Goal: Task Accomplishment & Management: Use online tool/utility

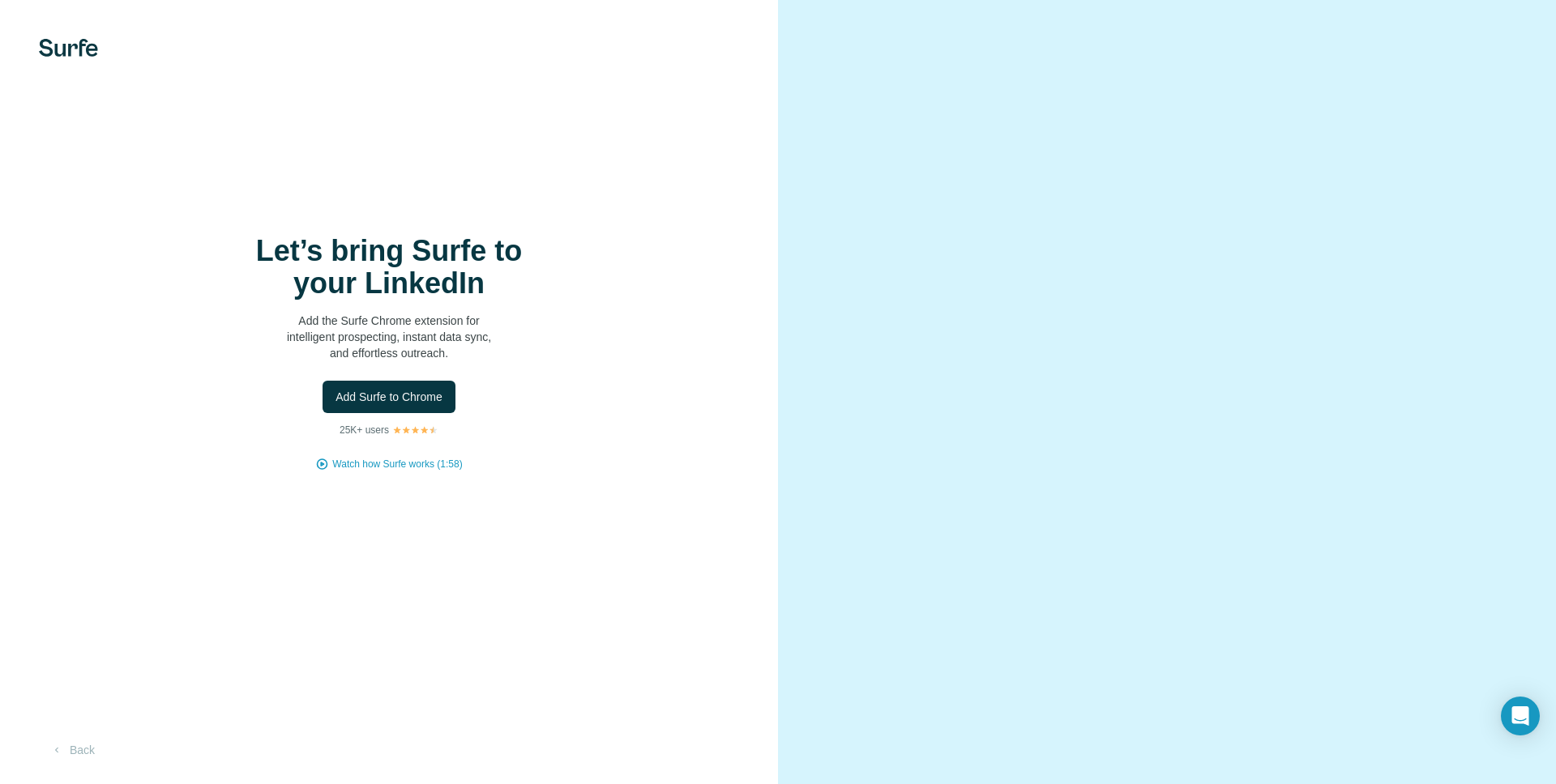
click at [345, 358] on p "Add the Surfe Chrome extension for intelligent prospecting, instant data sync, …" at bounding box center [389, 336] width 325 height 49
click at [360, 393] on span "Add Surfe to Chrome" at bounding box center [389, 397] width 107 height 17
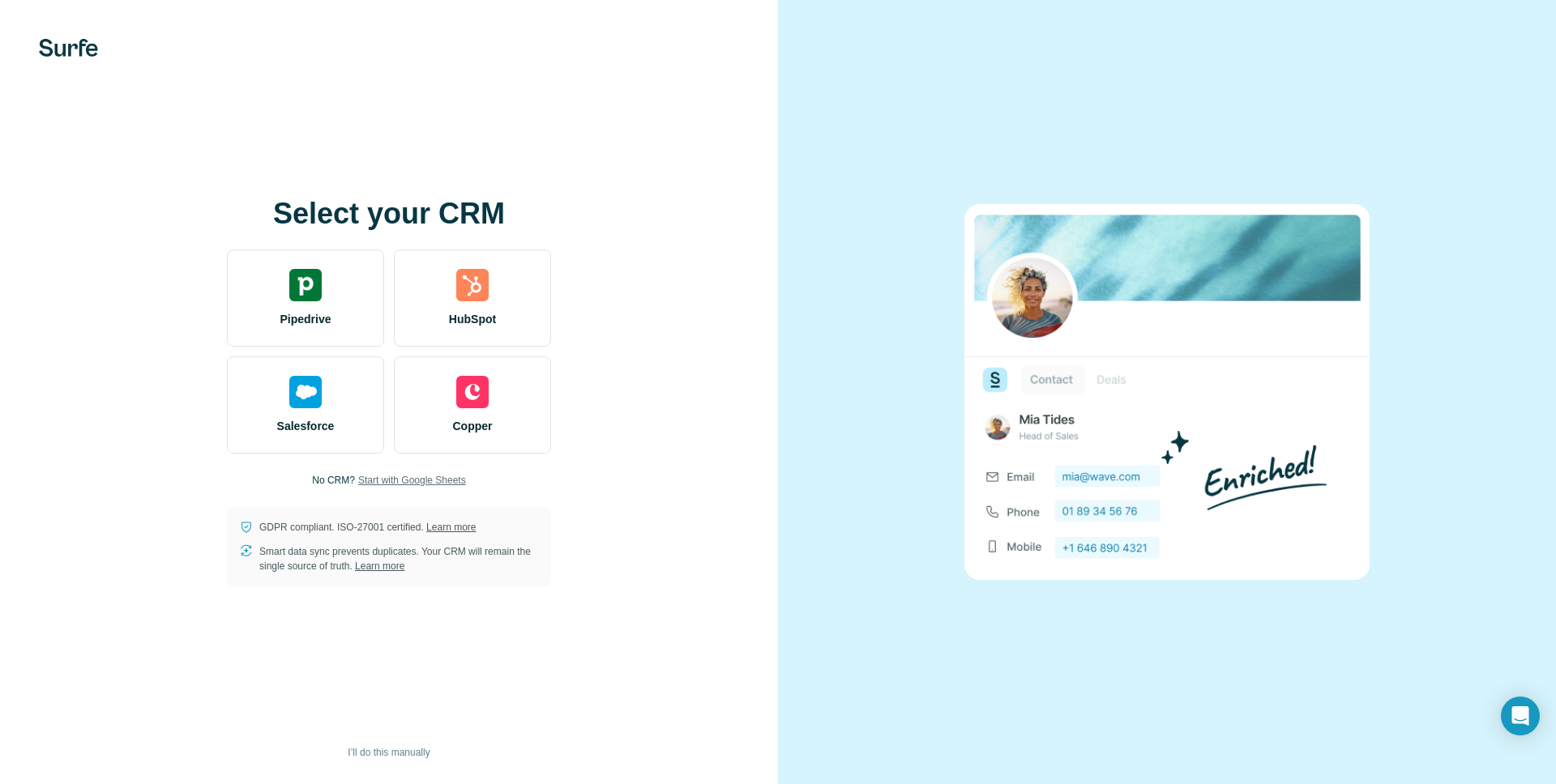
click at [375, 480] on span "Start with Google Sheets" at bounding box center [412, 481] width 108 height 15
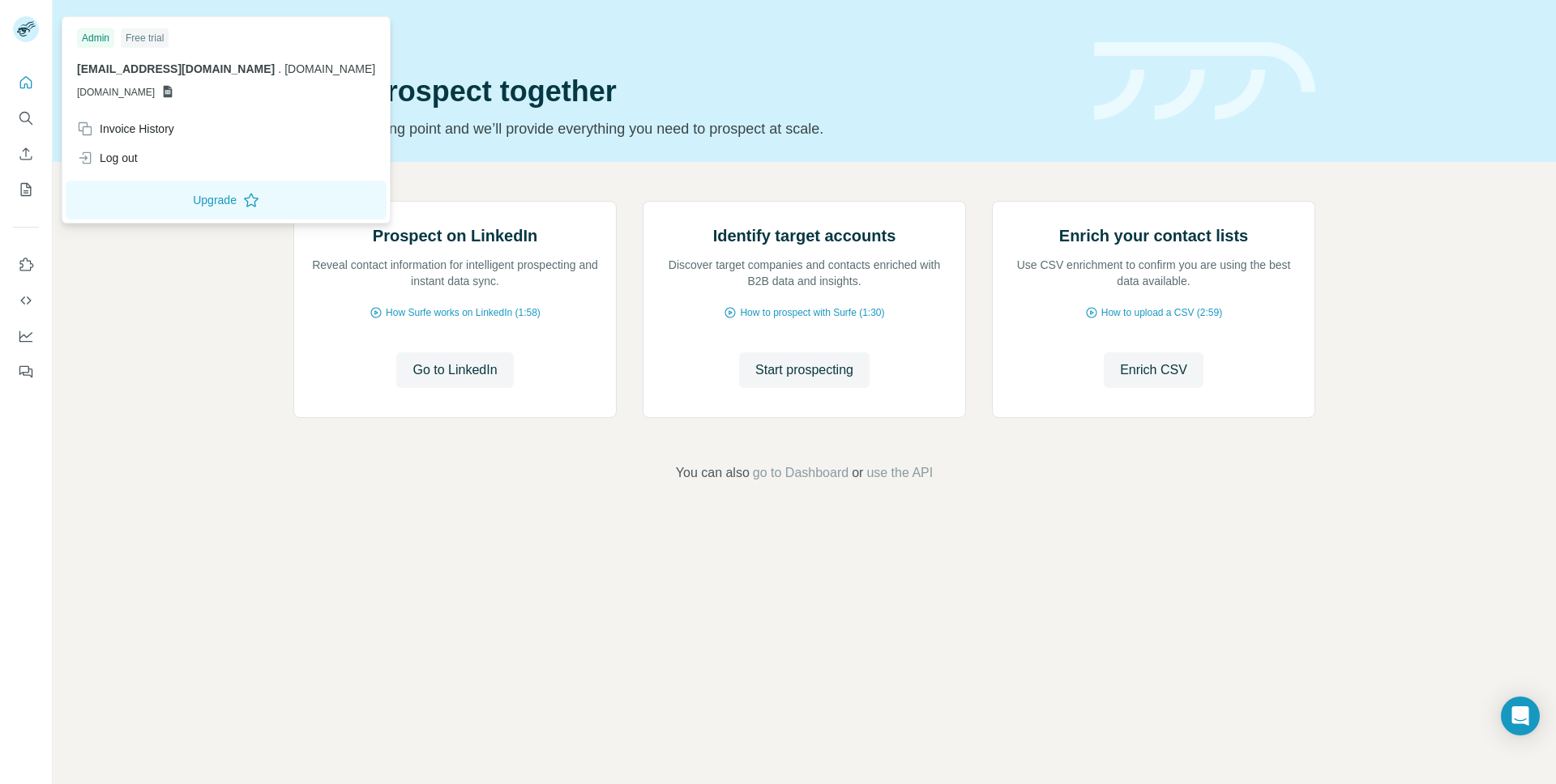
click at [30, 21] on rect at bounding box center [26, 29] width 26 height 26
drag, startPoint x: 184, startPoint y: 88, endPoint x: 350, endPoint y: 72, distance: 166.8
click at [350, 72] on body "Quick start Let’s prospect together Pick your starting point and we’ll provide …" at bounding box center [778, 392] width 1556 height 784
click at [173, 94] on icon at bounding box center [168, 91] width 9 height 12
click at [86, 93] on span "GSHEETSSORA.SPACE" at bounding box center [116, 93] width 78 height 15
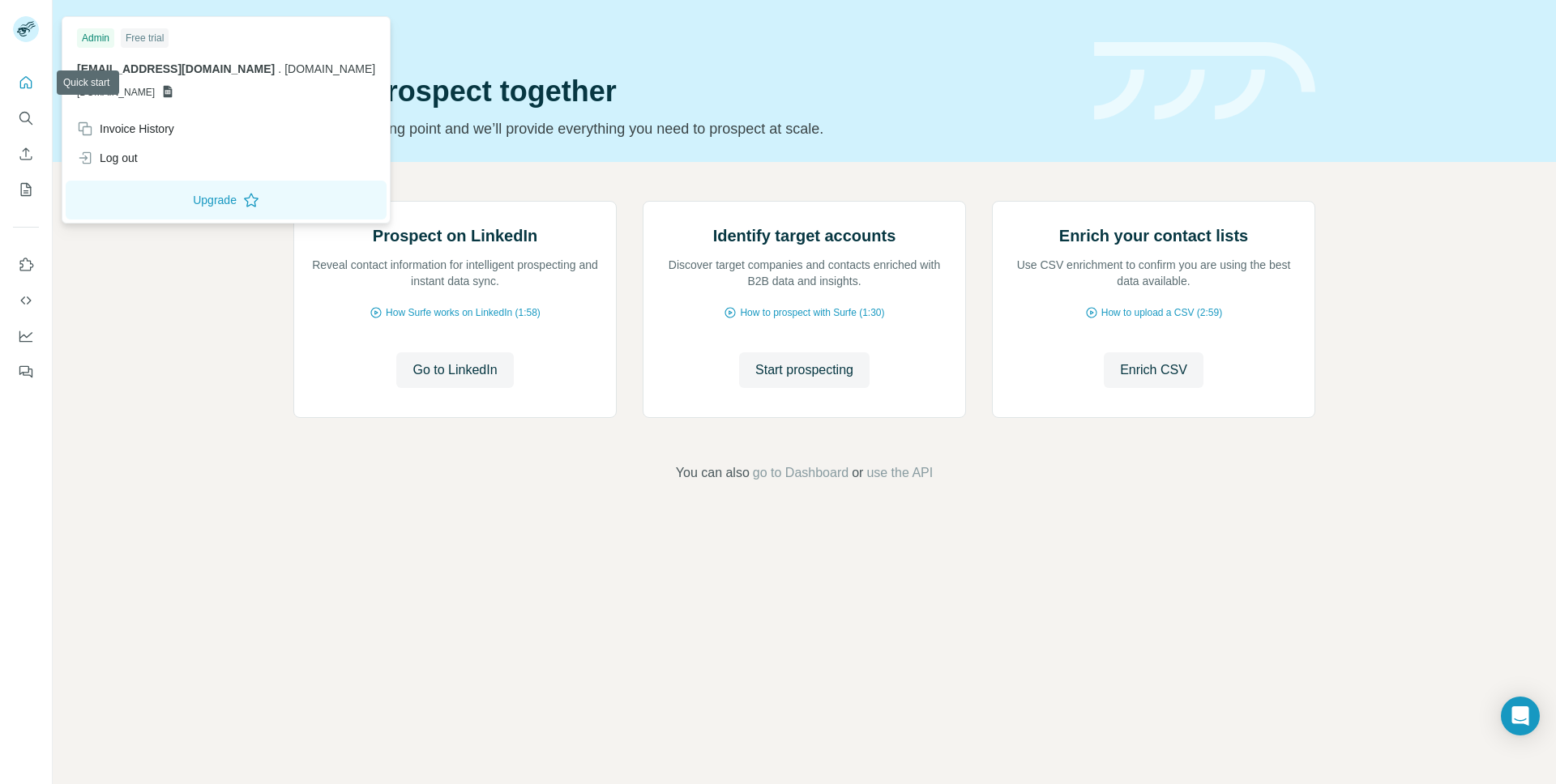
click at [25, 85] on icon "Quick start" at bounding box center [26, 83] width 17 height 17
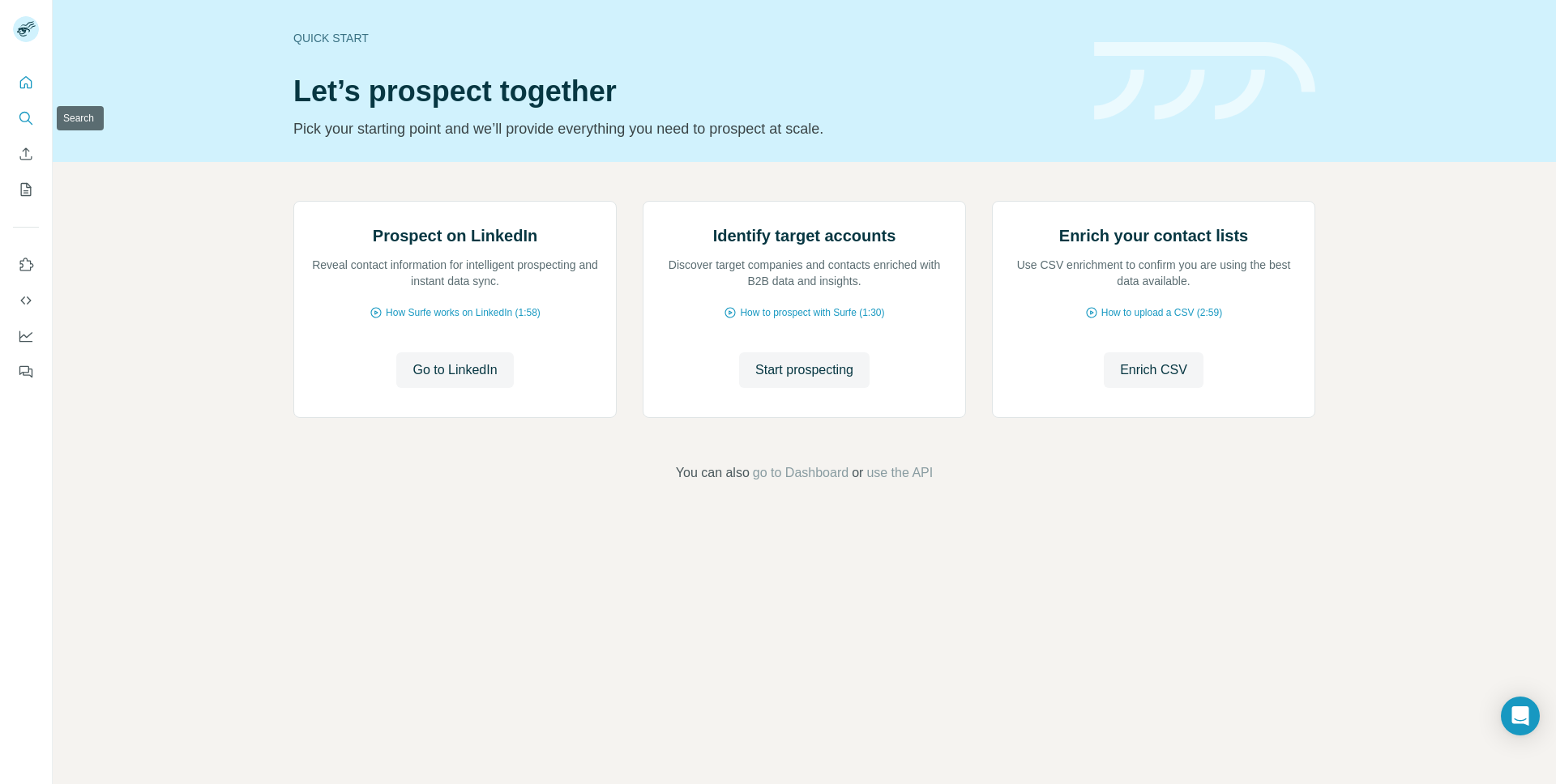
click at [29, 95] on button "Quick start" at bounding box center [26, 83] width 26 height 29
click at [24, 131] on button "Search" at bounding box center [26, 119] width 26 height 29
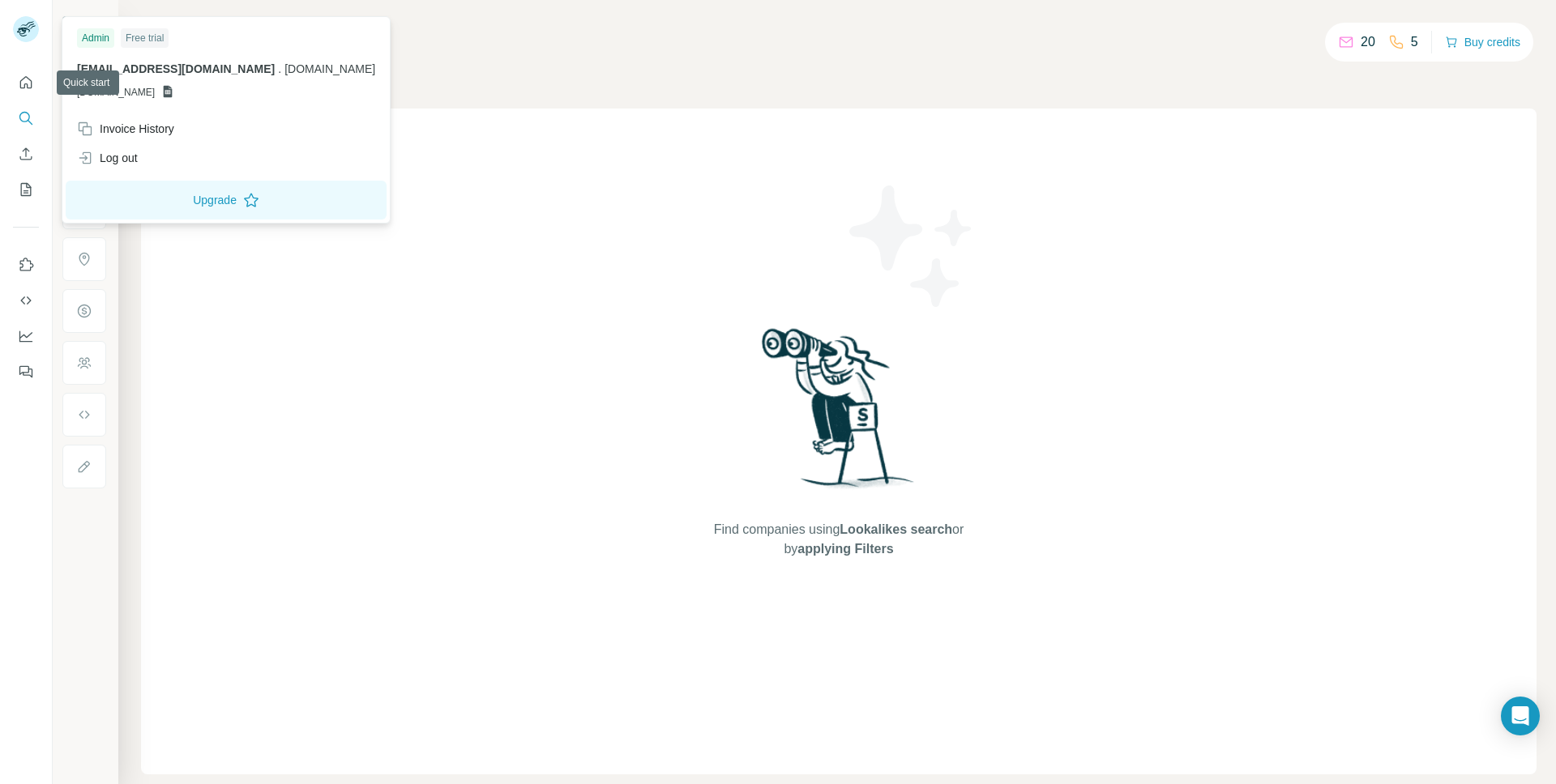
click at [31, 28] on icon at bounding box center [32, 27] width 6 height 4
click at [23, 91] on button "Quick start" at bounding box center [26, 83] width 26 height 29
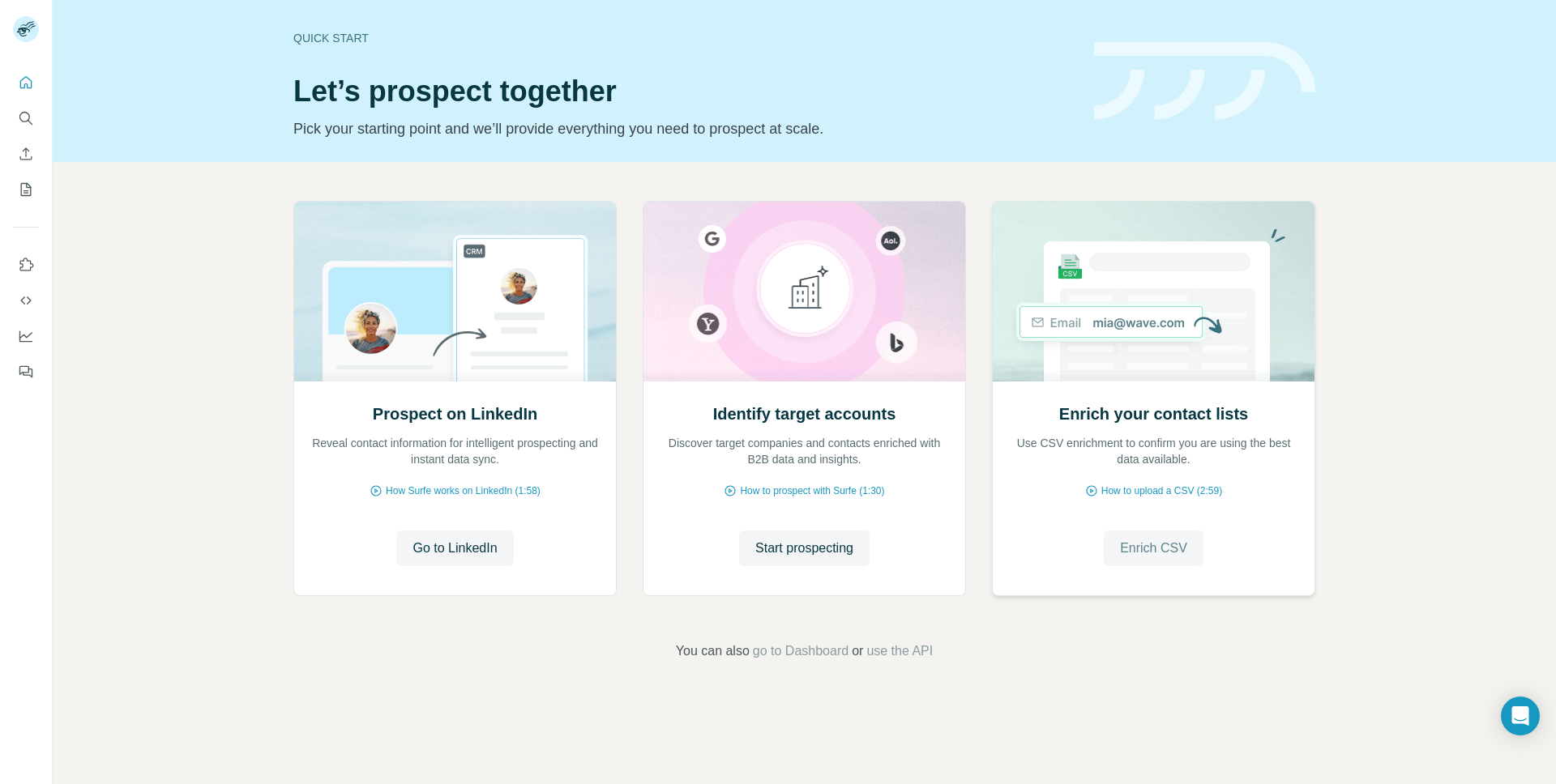
click at [1167, 550] on span "Enrich CSV" at bounding box center [1153, 548] width 67 height 19
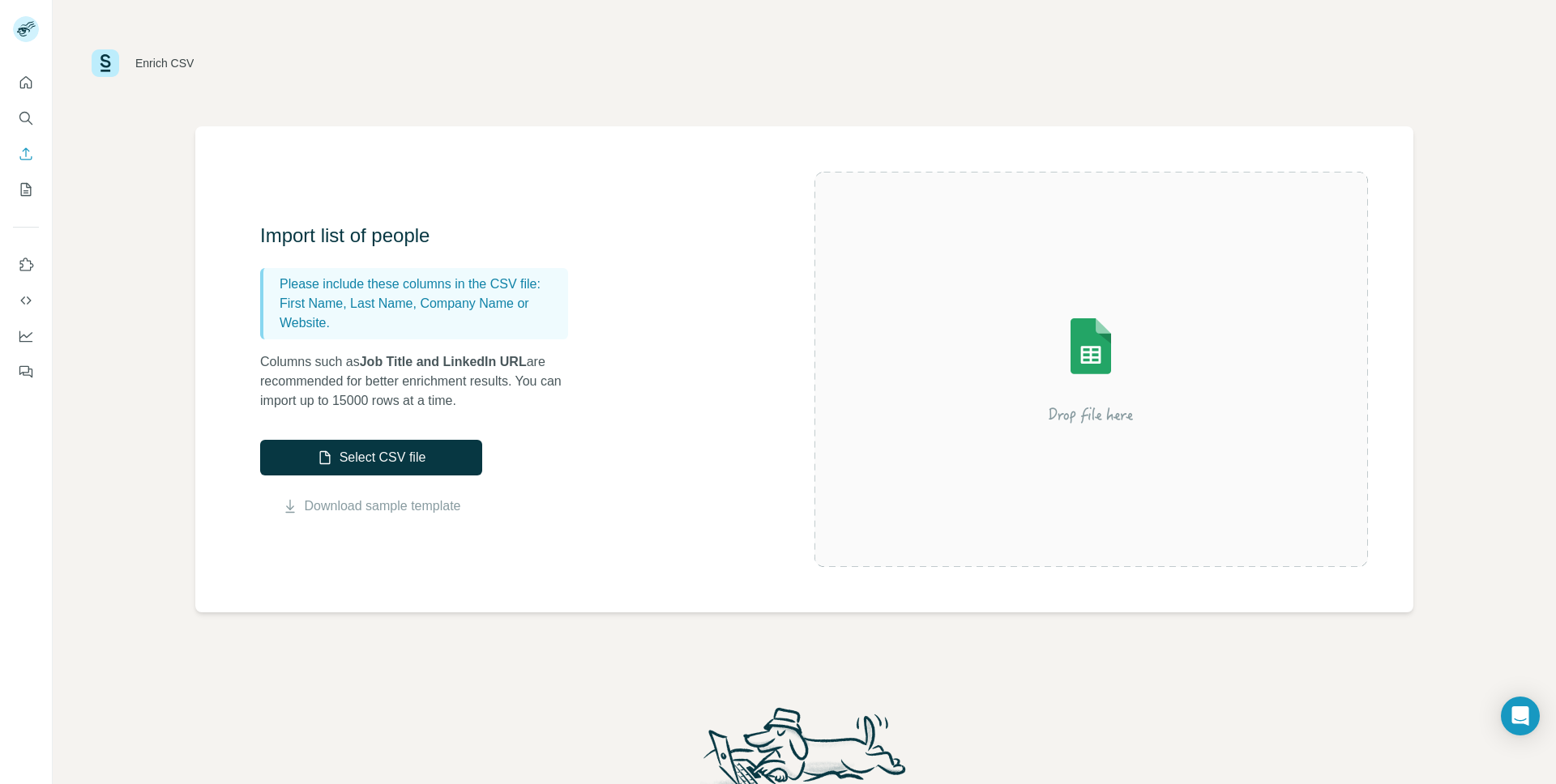
click at [143, 70] on div "Enrich CSV" at bounding box center [164, 63] width 58 height 17
click at [120, 68] on div "Enrich CSV" at bounding box center [143, 63] width 102 height 28
click at [109, 68] on img at bounding box center [106, 63] width 28 height 28
